Goal: Task Accomplishment & Management: Use online tool/utility

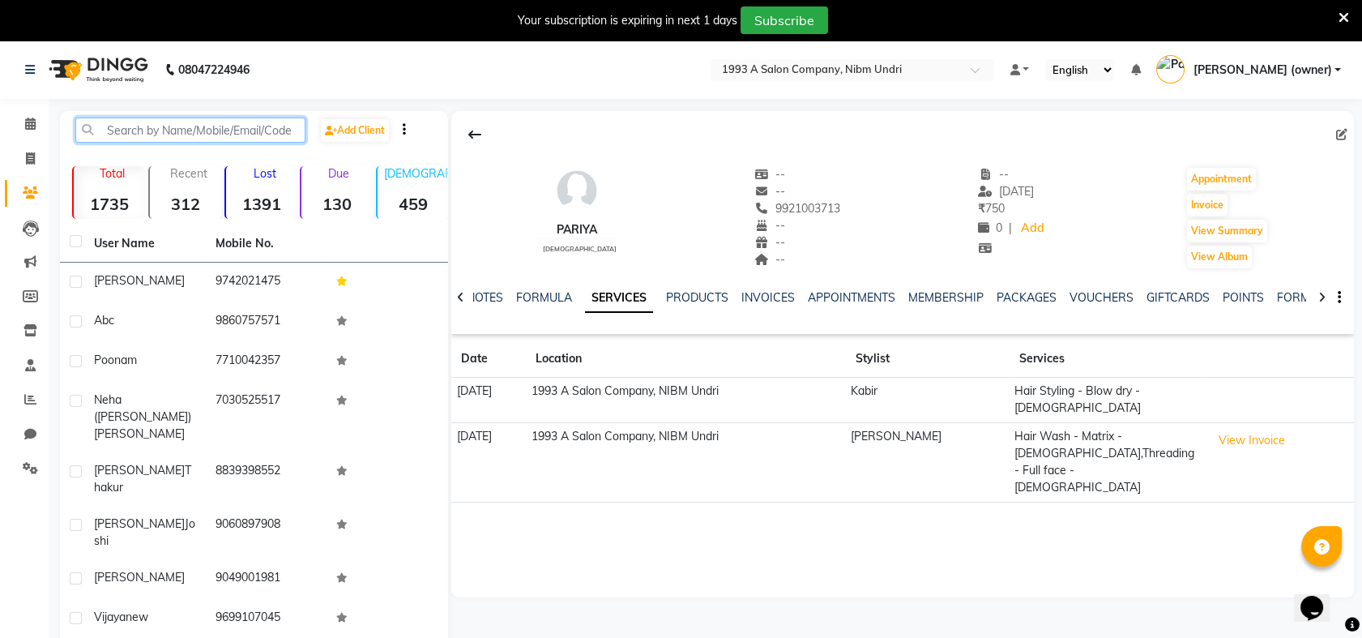
click at [203, 120] on input "text" at bounding box center [190, 129] width 230 height 25
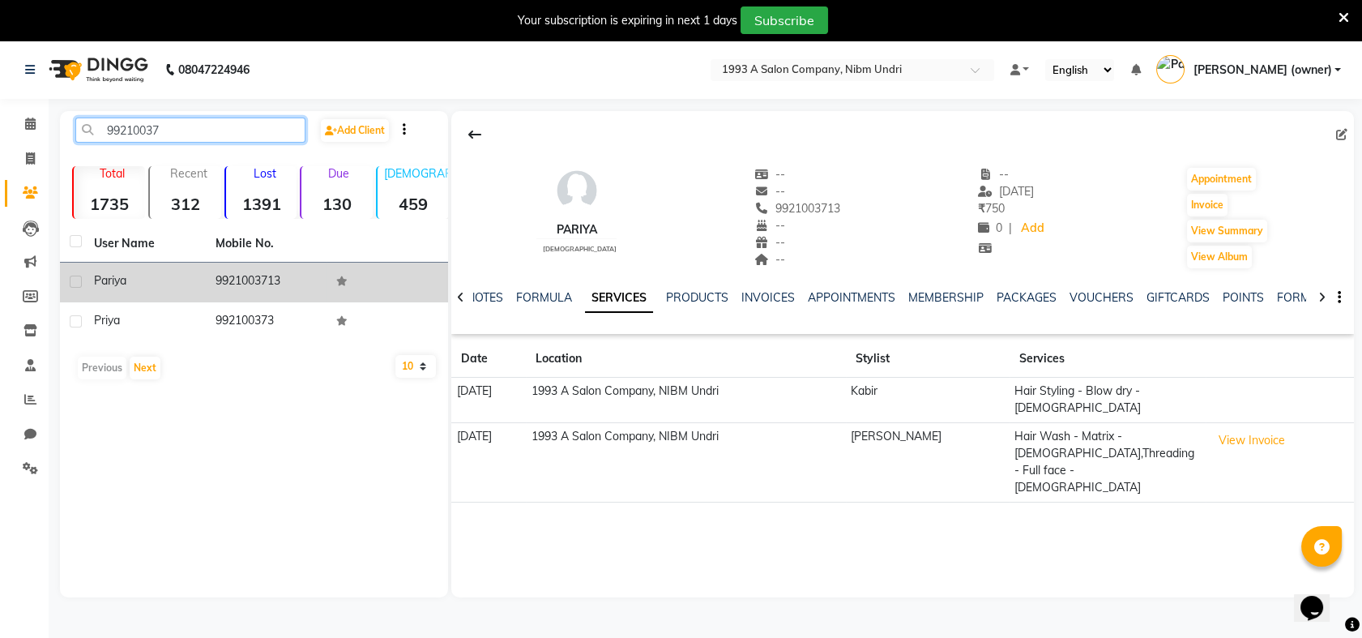
type input "99210037"
click at [214, 283] on td "9921003713" at bounding box center [267, 283] width 122 height 40
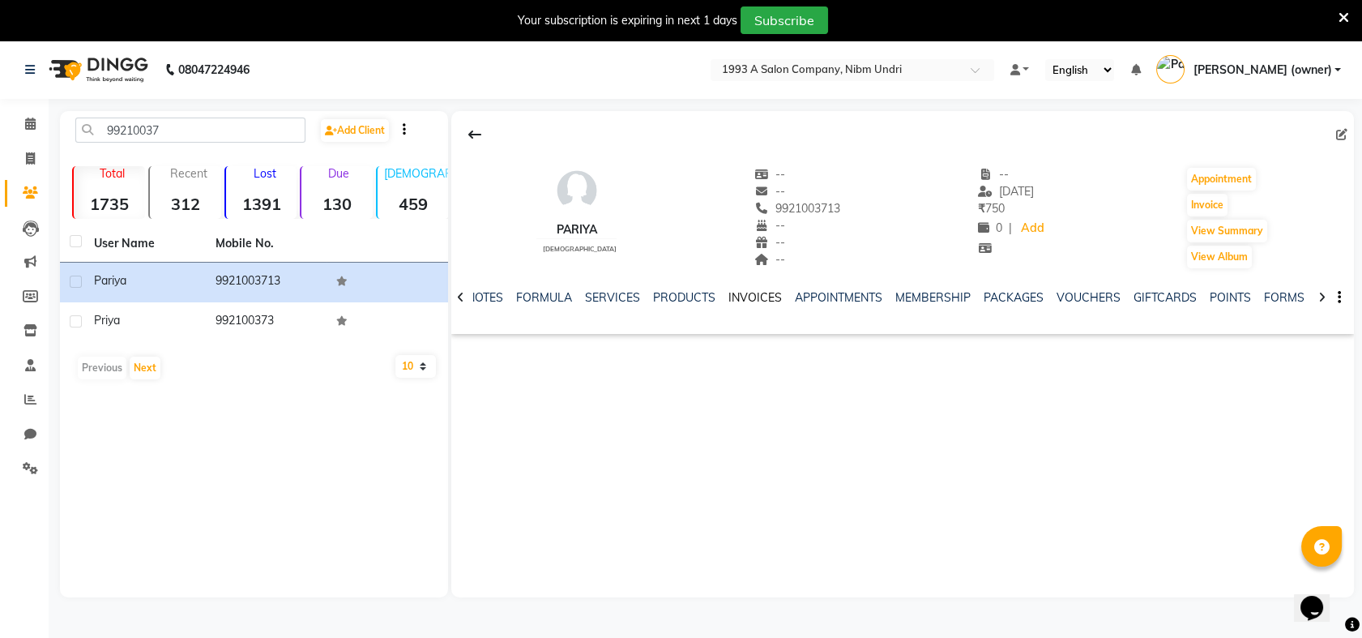
click at [736, 297] on link "INVOICES" at bounding box center [754, 297] width 53 height 15
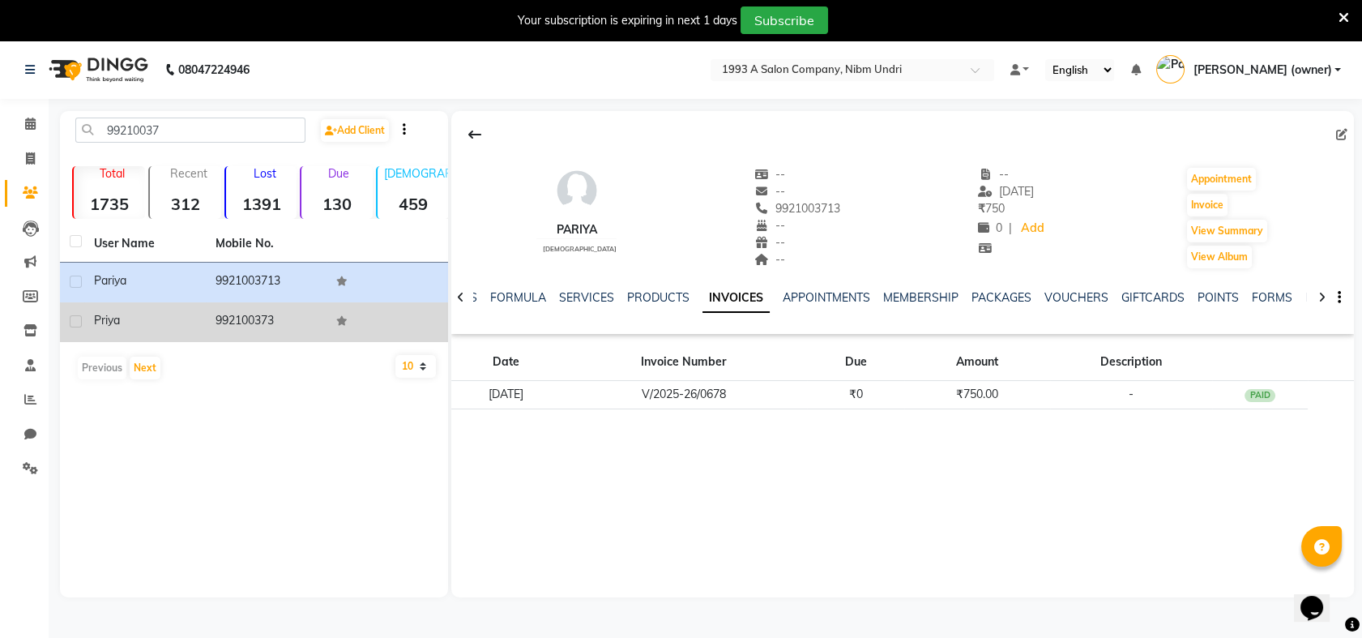
click at [303, 319] on td "992100373" at bounding box center [267, 322] width 122 height 40
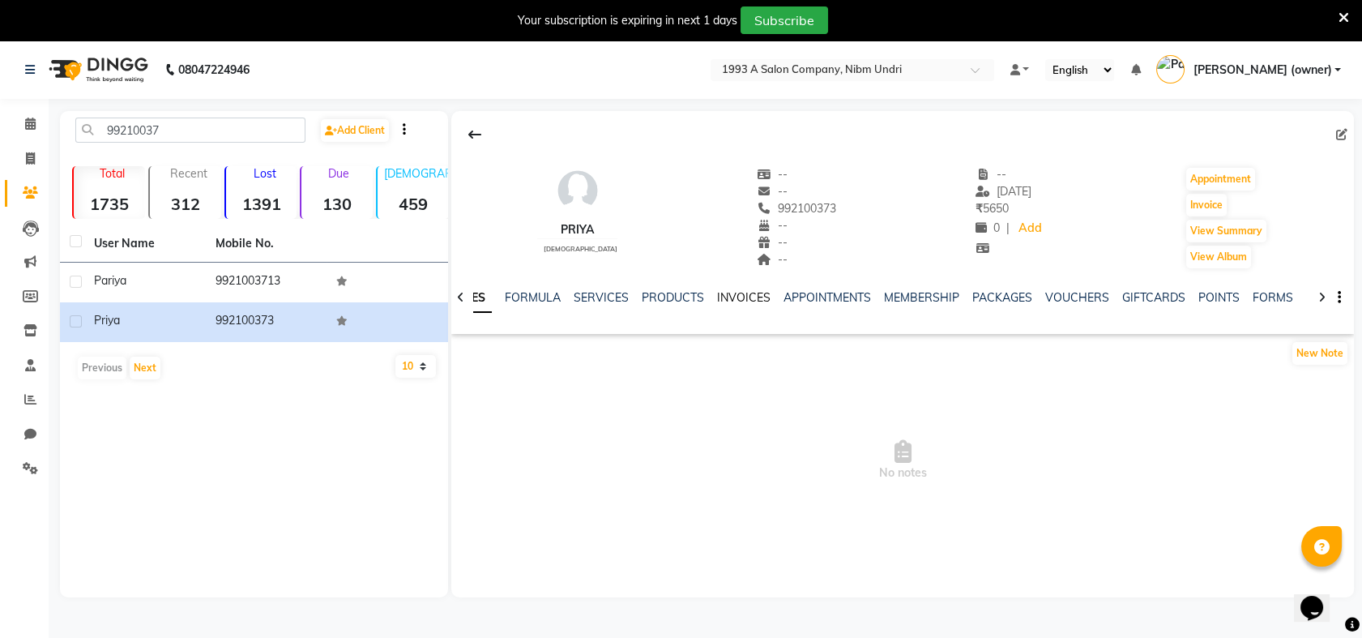
click at [739, 297] on link "INVOICES" at bounding box center [743, 297] width 53 height 15
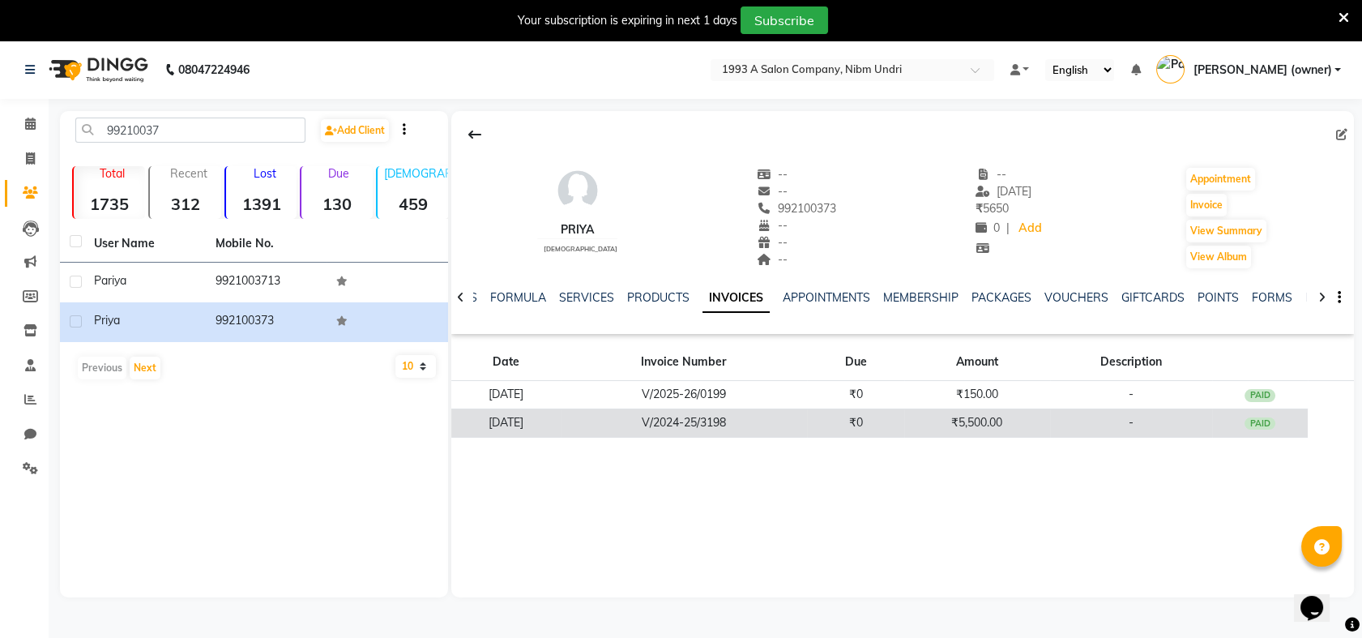
click at [893, 416] on td "₹0" at bounding box center [855, 422] width 97 height 28
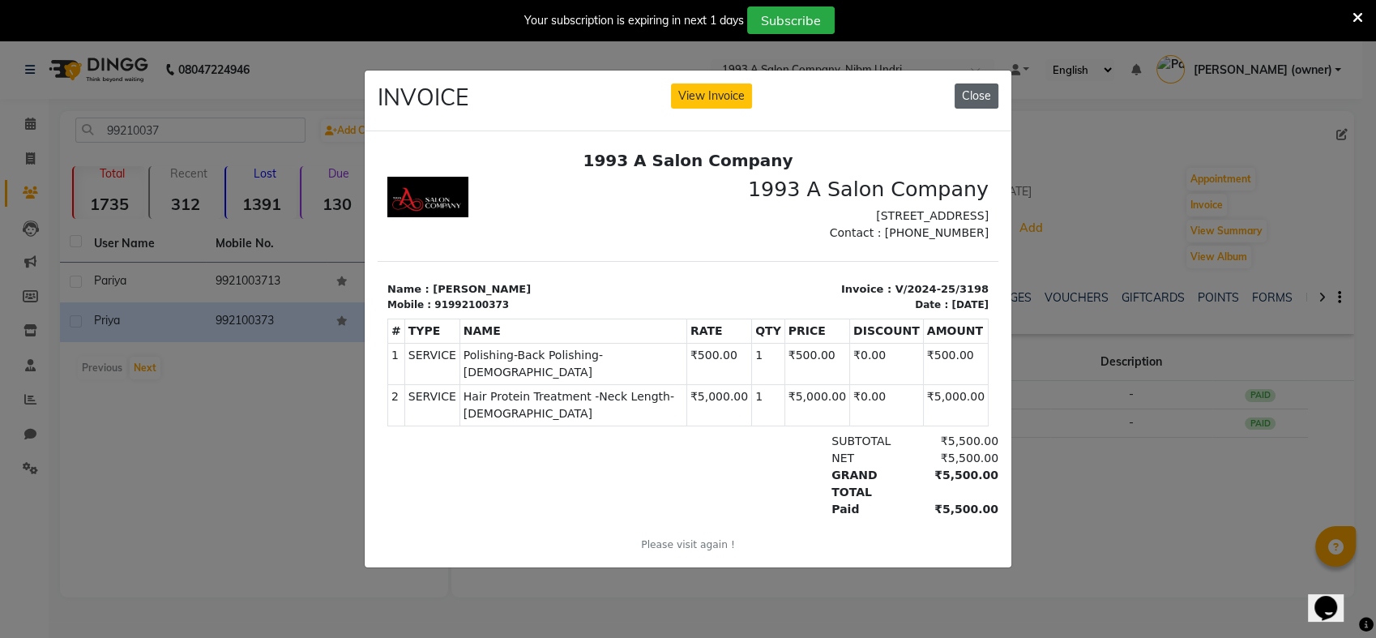
click at [981, 83] on button "Close" at bounding box center [976, 95] width 44 height 25
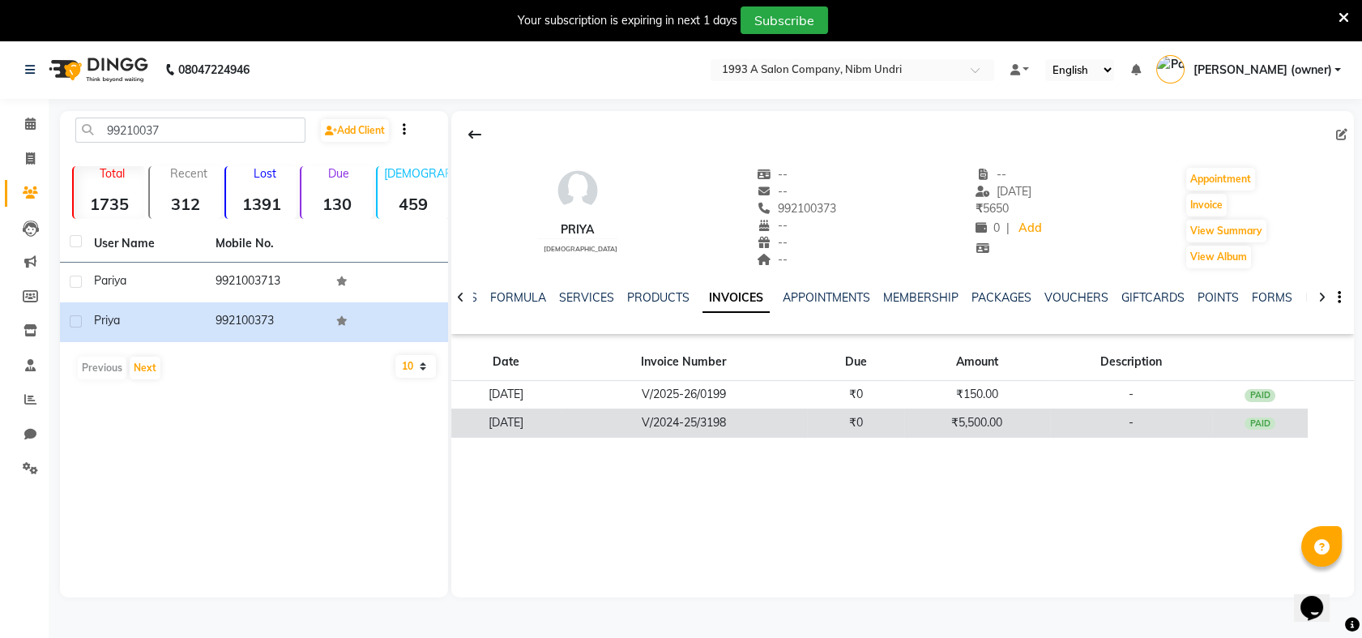
click at [904, 422] on td "₹0" at bounding box center [855, 422] width 97 height 28
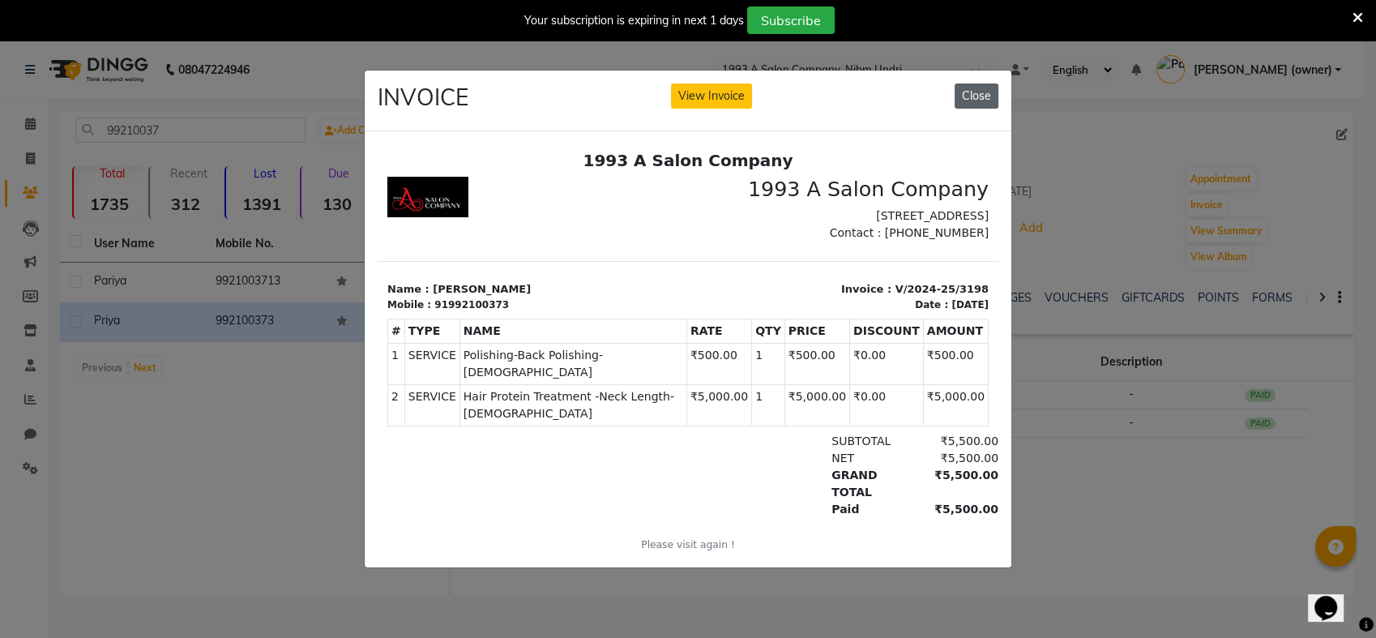
click at [974, 96] on button "Close" at bounding box center [976, 95] width 44 height 25
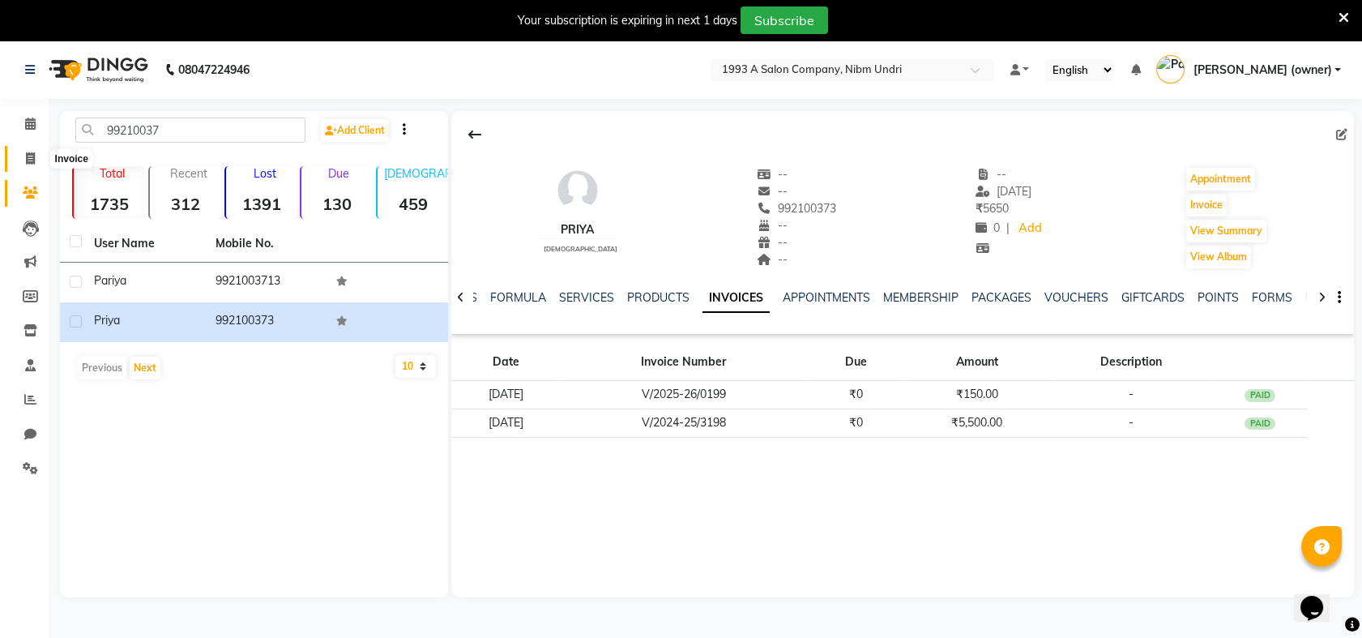
click at [31, 156] on icon at bounding box center [30, 158] width 9 height 12
select select "service"
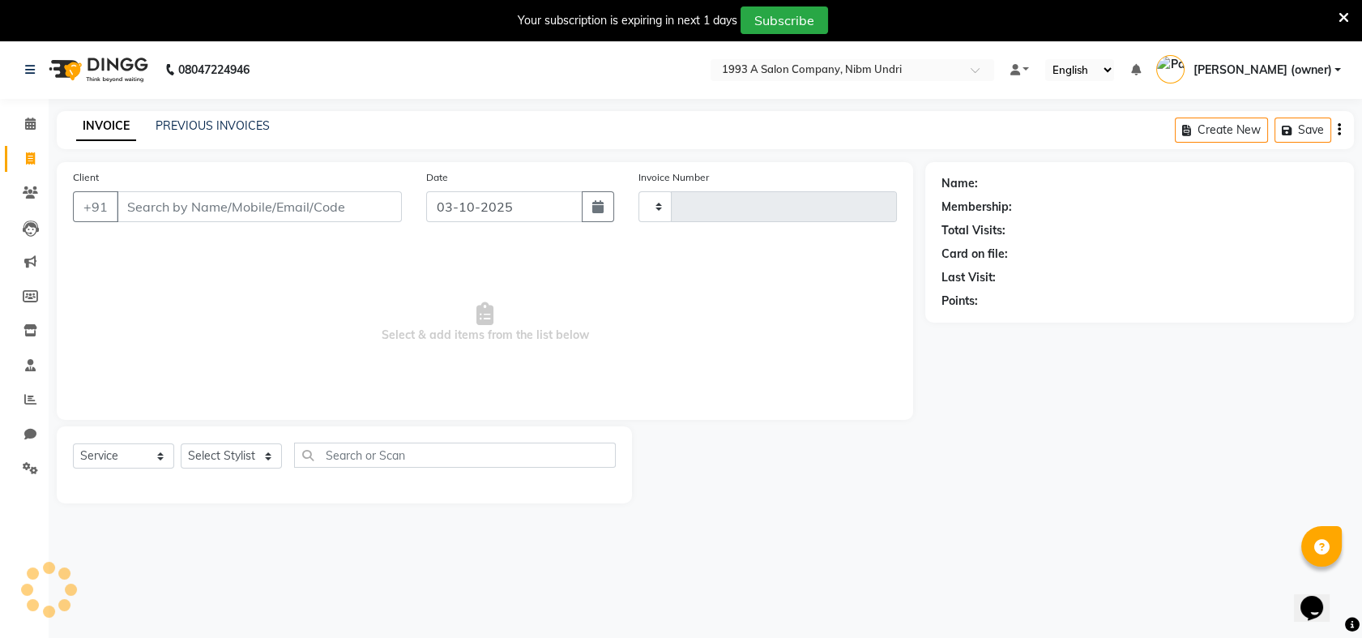
scroll to position [40, 0]
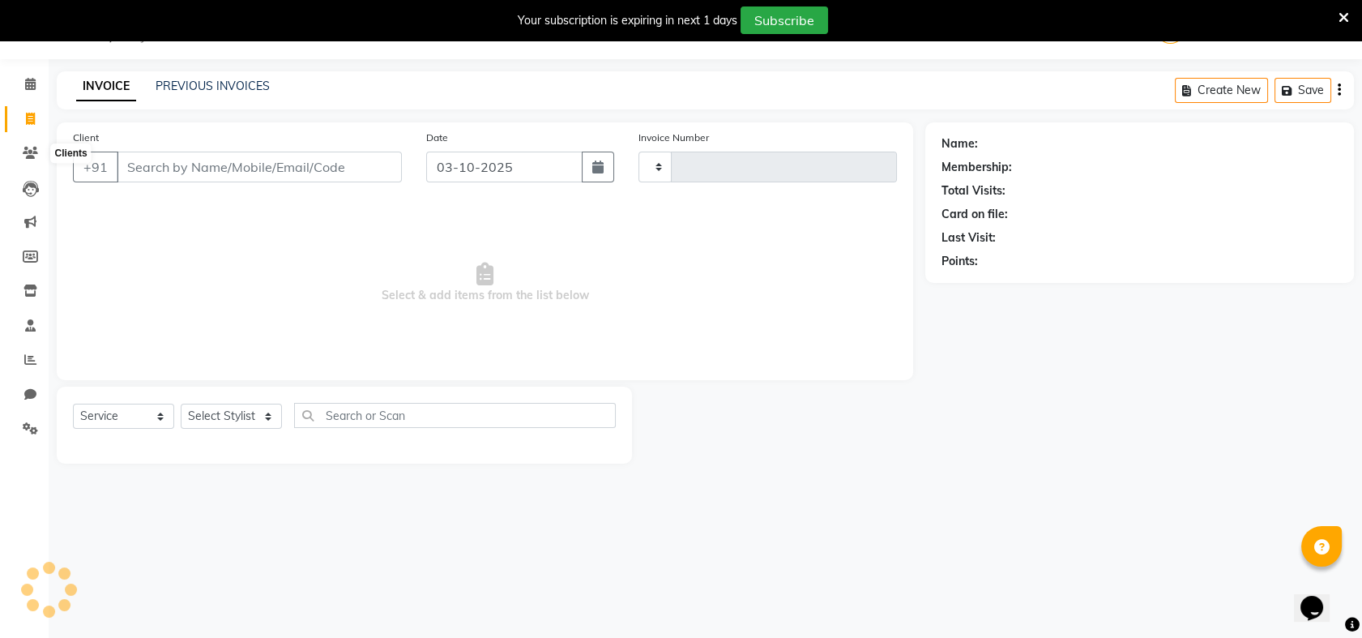
type input "1041"
select select "5137"
select select "membership"
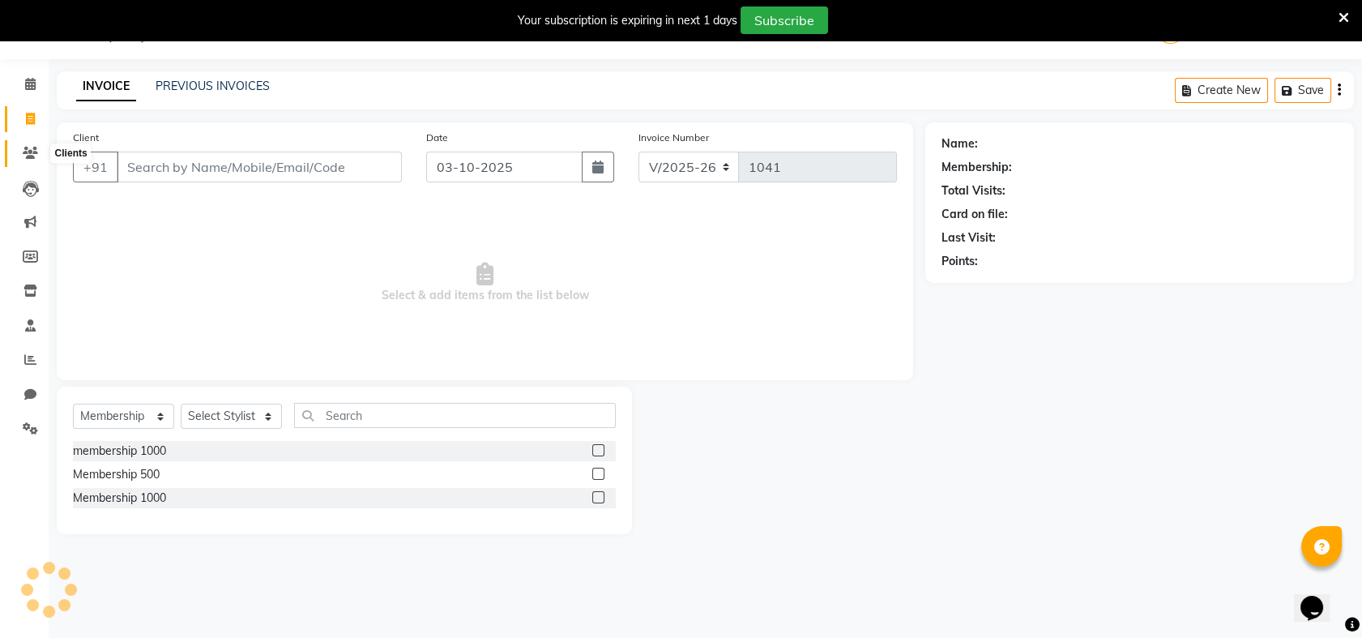
click at [33, 148] on icon at bounding box center [30, 153] width 15 height 12
